Goal: Information Seeking & Learning: Learn about a topic

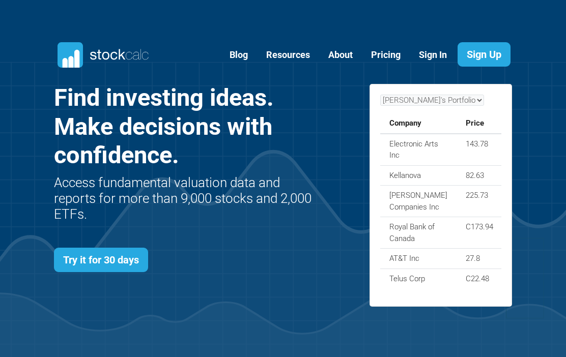
scroll to position [359, 489]
click at [436, 51] on link "Sign In" at bounding box center [432, 55] width 43 height 25
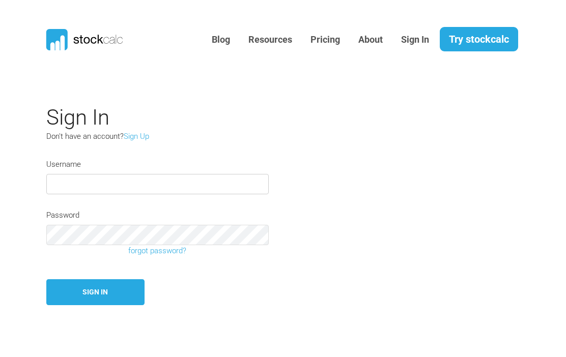
type input "Miko12"
click at [95, 294] on button "Sign In" at bounding box center [95, 293] width 98 height 26
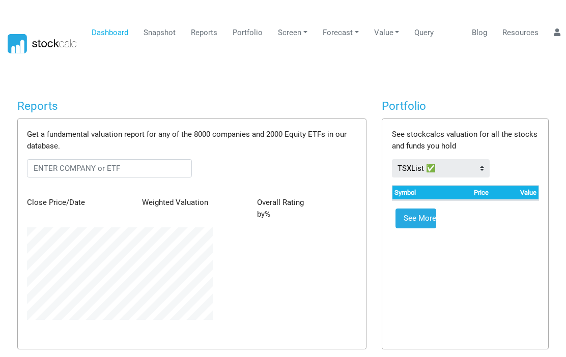
scroll to position [93, 201]
click at [58, 165] on input "text" at bounding box center [109, 168] width 165 height 18
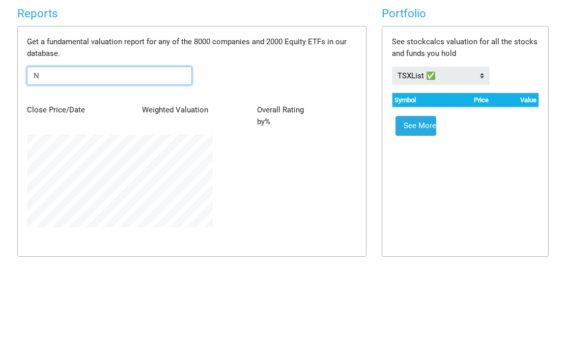
type input "Nu"
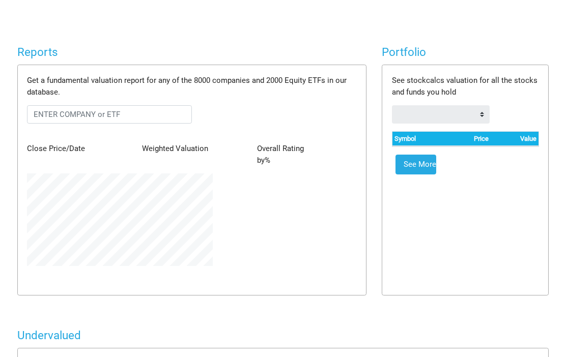
scroll to position [54, 0]
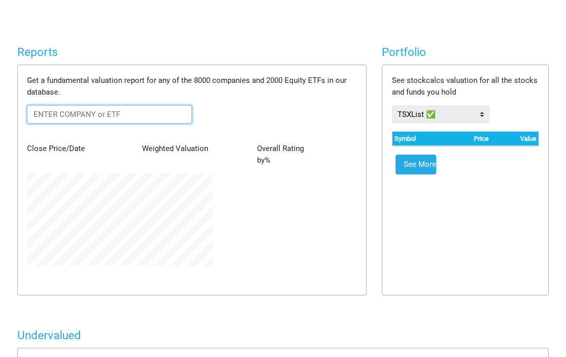
click at [48, 105] on input "text" at bounding box center [109, 114] width 165 height 18
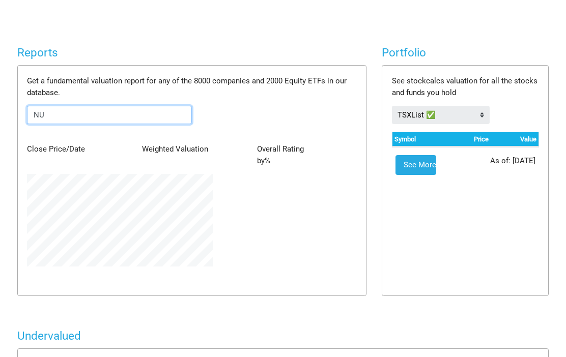
type input "NU"
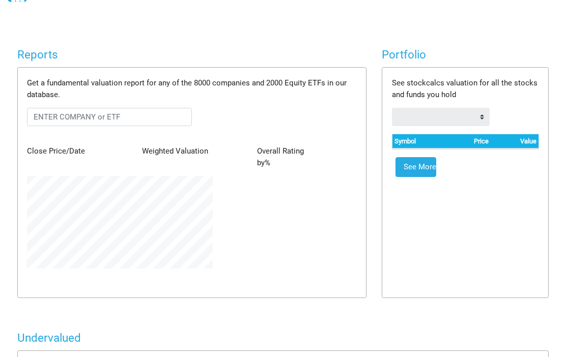
scroll to position [51, 0]
click at [487, 120] on select "Dow30 Stocks TSXList ✅" at bounding box center [441, 117] width 98 height 18
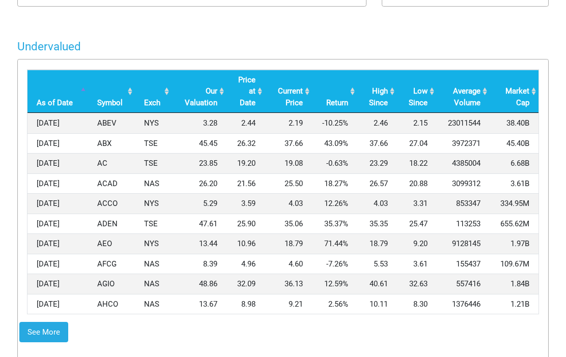
scroll to position [344, 0]
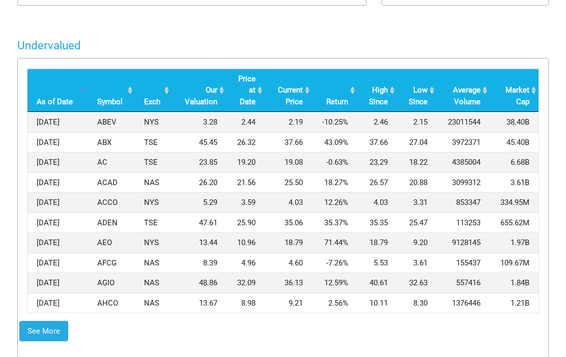
click at [106, 134] on td "ABX" at bounding box center [111, 142] width 47 height 20
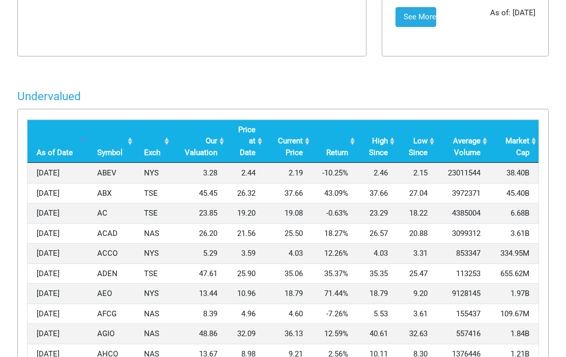
click at [109, 163] on th "Symbol" at bounding box center [111, 142] width 47 height 44
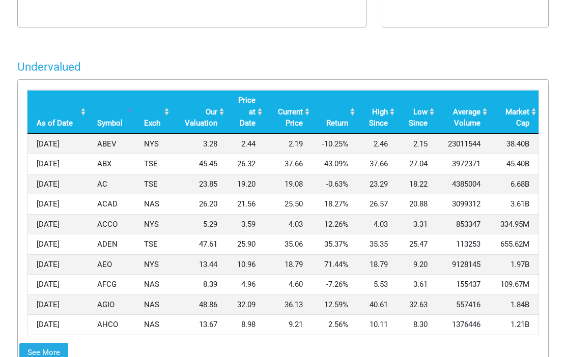
scroll to position [434, 0]
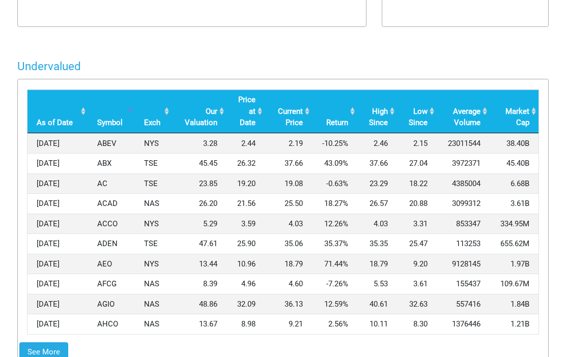
click at [352, 117] on th "Return" at bounding box center [334, 112] width 45 height 44
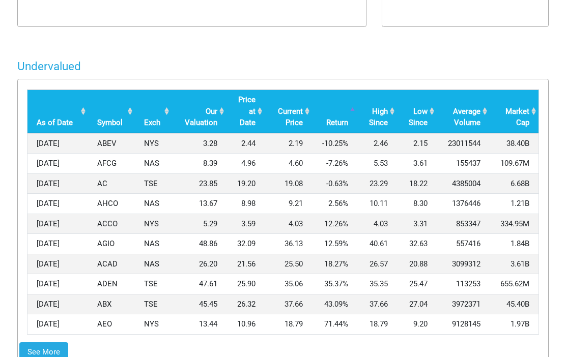
scroll to position [435, 0]
click at [349, 117] on th "Return" at bounding box center [334, 112] width 45 height 44
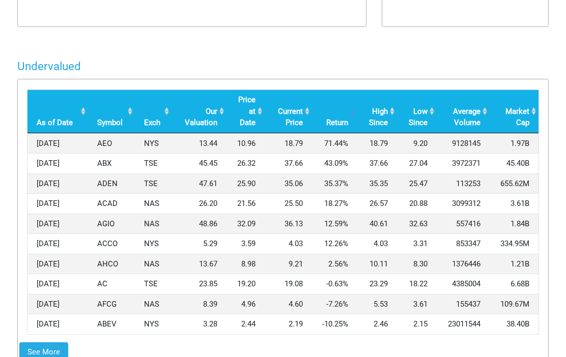
click at [109, 186] on td "ADEN" at bounding box center [111, 184] width 47 height 20
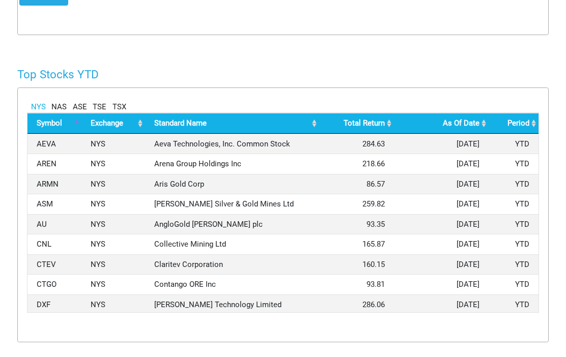
scroll to position [792, 0]
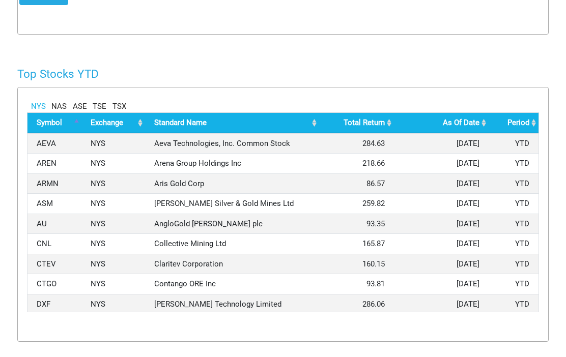
click at [143, 122] on th "Exchange" at bounding box center [113, 123] width 64 height 21
click at [125, 102] on div "NYS NAS ASE TSE TSX" at bounding box center [283, 107] width 512 height 12
click at [122, 104] on link "TSX" at bounding box center [120, 107] width 14 height 12
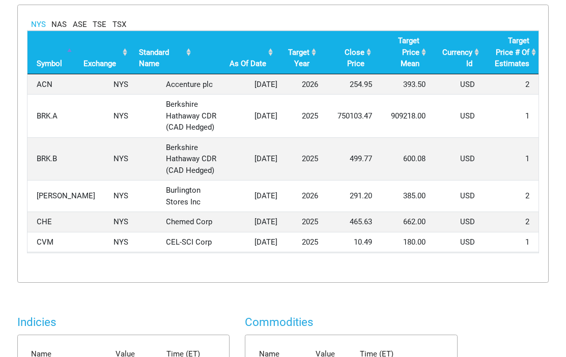
scroll to position [1184, 0]
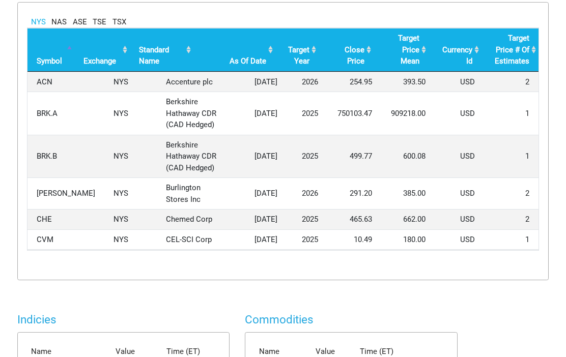
click at [123, 29] on link "TSX" at bounding box center [120, 23] width 14 height 12
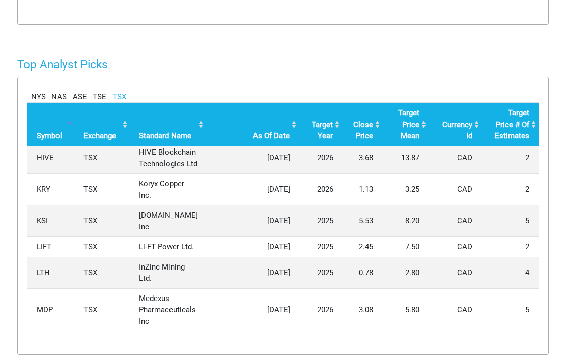
scroll to position [1110, 0]
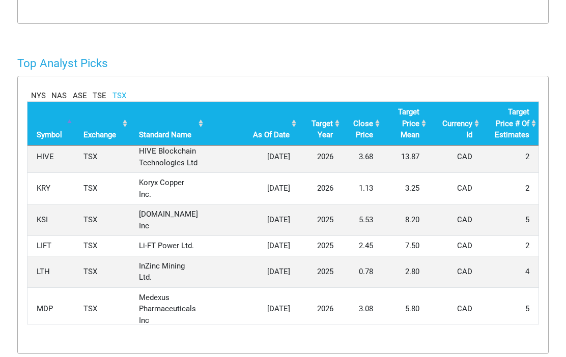
click at [537, 146] on th "Target Price # Of Estimates" at bounding box center [510, 124] width 57 height 44
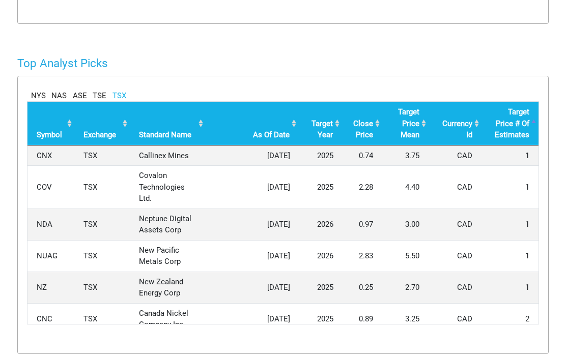
click at [535, 146] on th "Target Price # Of Estimates" at bounding box center [510, 124] width 57 height 44
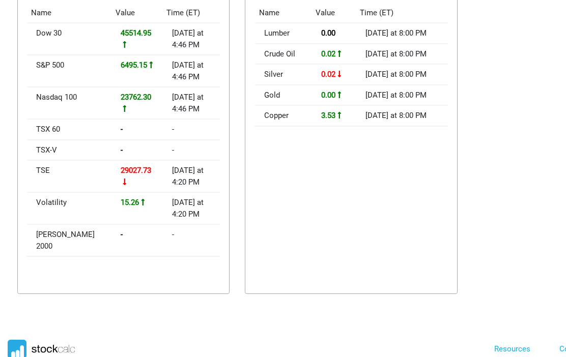
scroll to position [1514, 0]
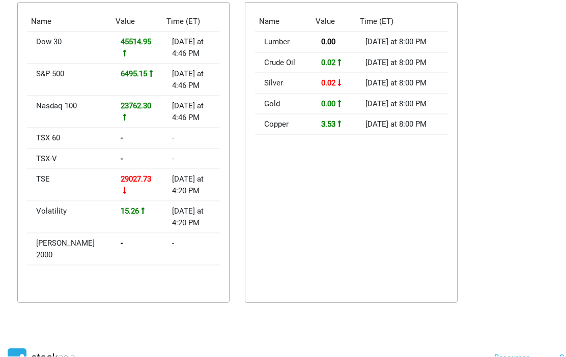
click at [284, 135] on td "Copper" at bounding box center [283, 125] width 57 height 21
click at [294, 135] on td "Copper" at bounding box center [283, 125] width 57 height 21
click at [346, 135] on td "3.53" at bounding box center [334, 125] width 44 height 21
click at [349, 135] on td "3.53" at bounding box center [334, 125] width 44 height 21
click at [338, 128] on icon at bounding box center [340, 125] width 4 height 8
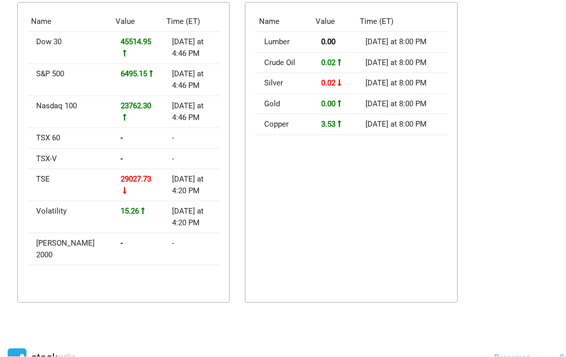
click at [333, 135] on td "3.53" at bounding box center [334, 125] width 44 height 21
click at [300, 135] on td "Copper" at bounding box center [283, 125] width 57 height 21
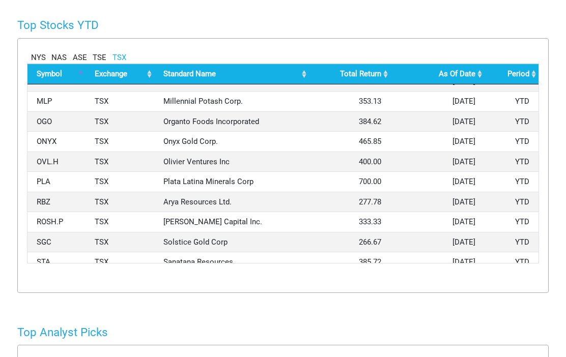
scroll to position [836, 0]
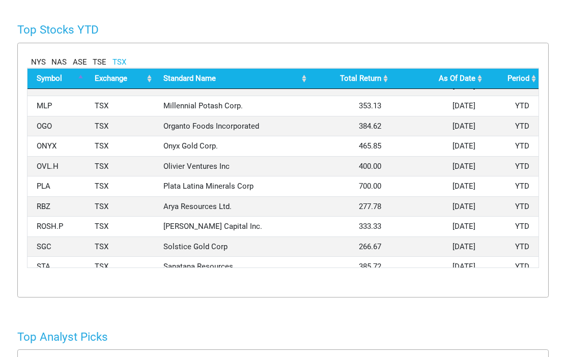
click at [44, 59] on link "NYS" at bounding box center [38, 63] width 15 height 12
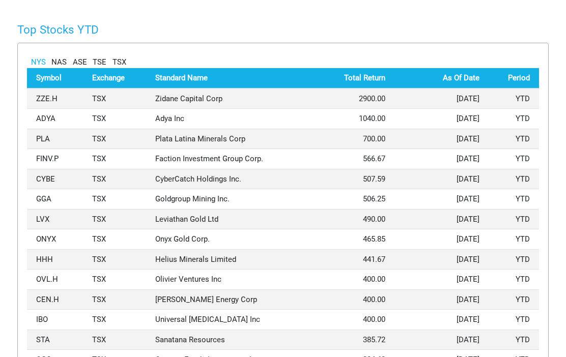
scroll to position [837, 0]
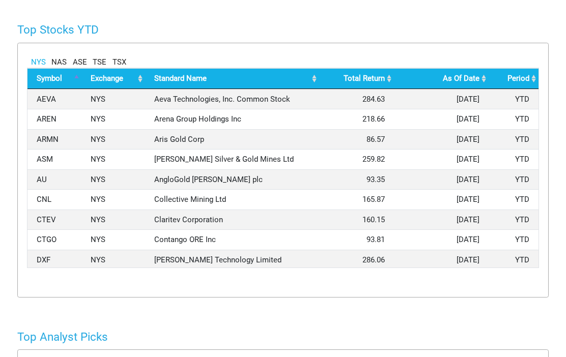
click at [392, 77] on th "Total Return" at bounding box center [356, 78] width 75 height 21
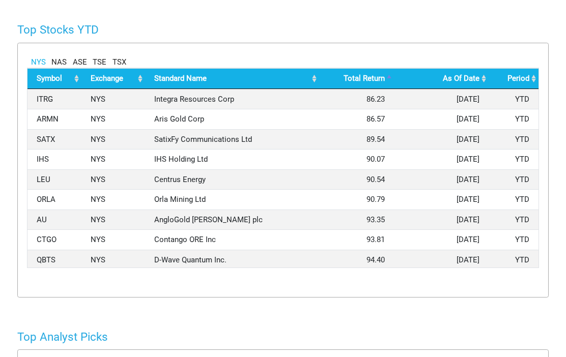
click at [394, 78] on th "Total Return" at bounding box center [356, 78] width 75 height 21
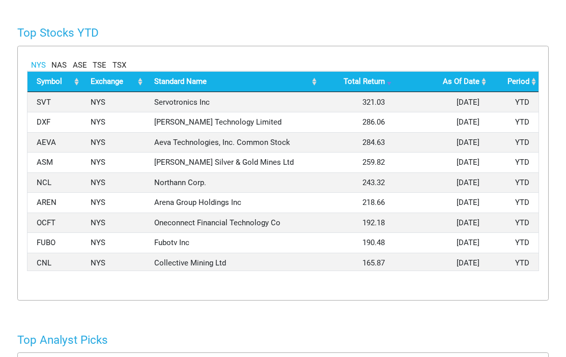
scroll to position [0, 0]
click at [100, 64] on link "TSE" at bounding box center [100, 66] width 14 height 12
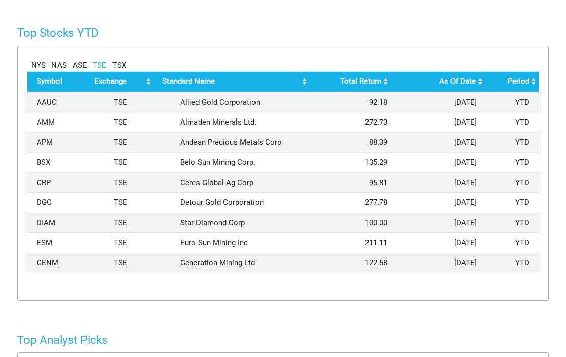
click at [386, 81] on th "Total Return" at bounding box center [350, 81] width 81 height 21
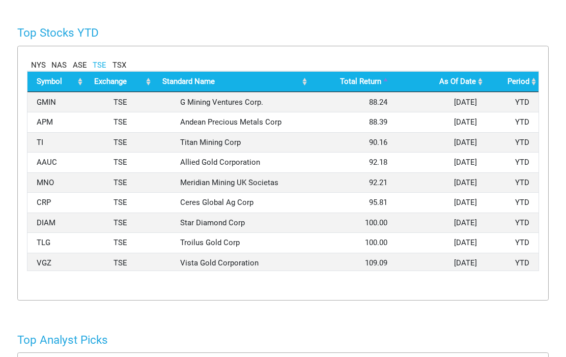
click at [390, 81] on th "Total Return" at bounding box center [350, 81] width 81 height 21
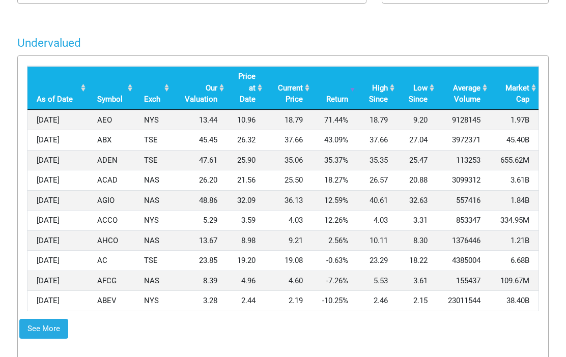
scroll to position [485, 0]
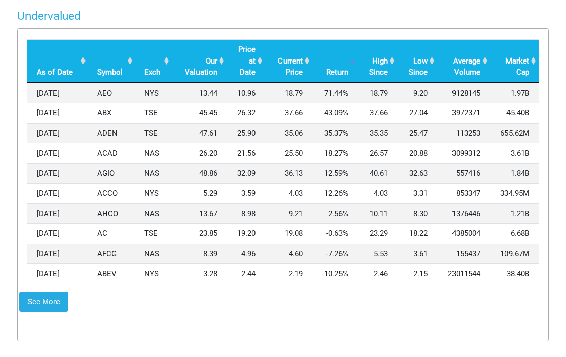
click at [169, 63] on th "Exch" at bounding box center [153, 61] width 37 height 44
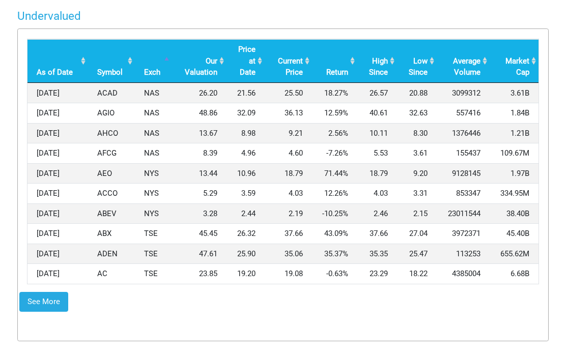
click at [167, 64] on th "Exch" at bounding box center [153, 61] width 37 height 44
